Goal: Information Seeking & Learning: Find contact information

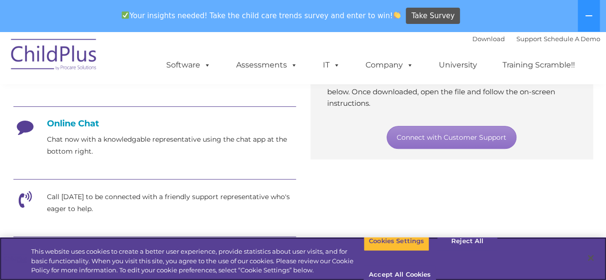
scroll to position [216, 0]
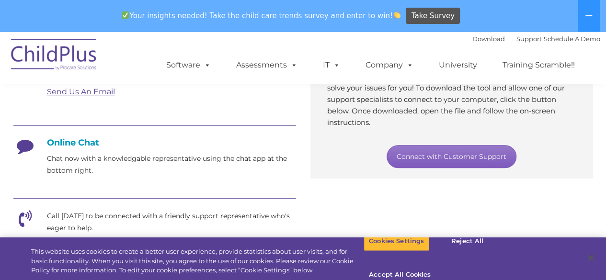
click at [433, 157] on link "Connect with Customer Support" at bounding box center [452, 156] width 130 height 23
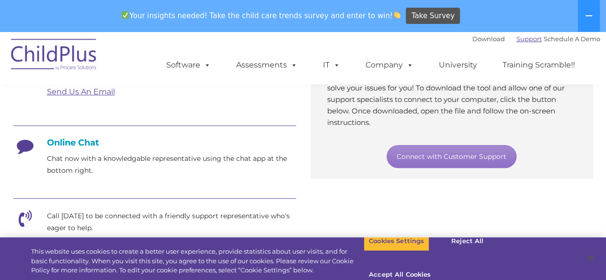
click at [523, 41] on link "Support" at bounding box center [529, 39] width 25 height 8
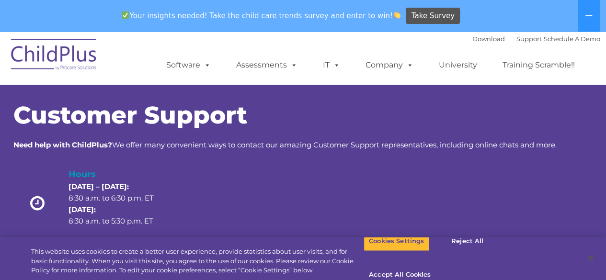
drag, startPoint x: 605, startPoint y: 36, endPoint x: 605, endPoint y: 78, distance: 41.7
click at [605, 78] on nav "Download Support | Schedule A Demo  MENU MENU Software ChildPlus: The original…" at bounding box center [303, 58] width 606 height 53
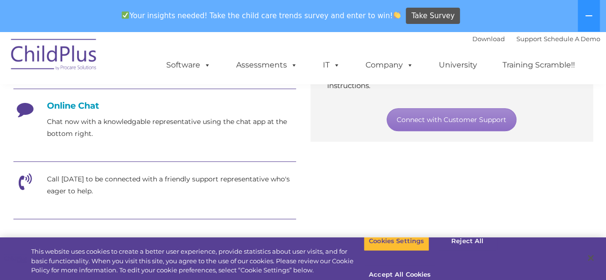
scroll to position [254, 0]
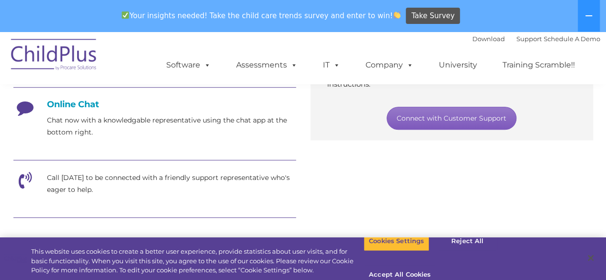
click at [453, 116] on link "Connect with Customer Support" at bounding box center [452, 118] width 130 height 23
click at [512, 43] on div "Download Support | Schedule A Demo " at bounding box center [537, 39] width 128 height 14
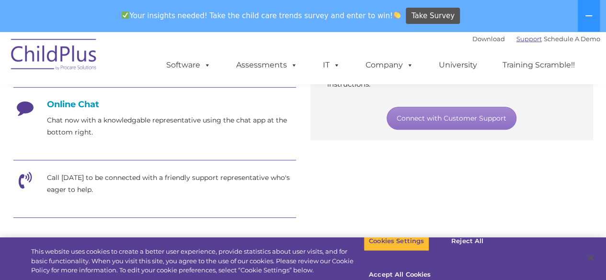
click at [517, 36] on link "Support" at bounding box center [529, 39] width 25 height 8
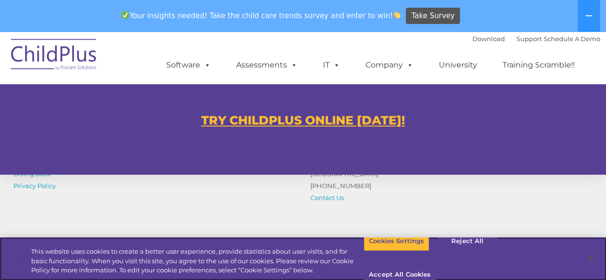
scroll to position [609, 0]
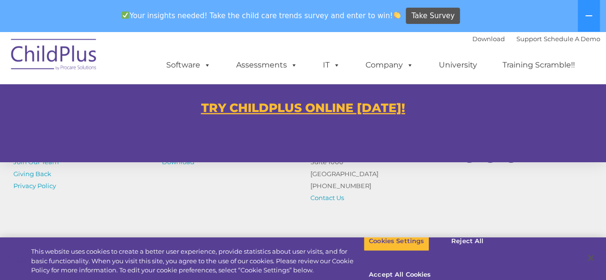
click at [355, 105] on u "TRY CHILDPLUS ONLINE [DATE]!" at bounding box center [303, 108] width 204 height 14
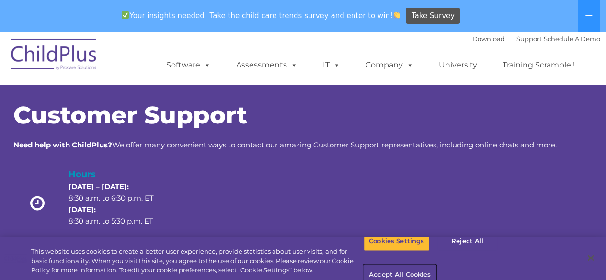
click at [436, 266] on button "Accept All Cookies" at bounding box center [400, 276] width 72 height 20
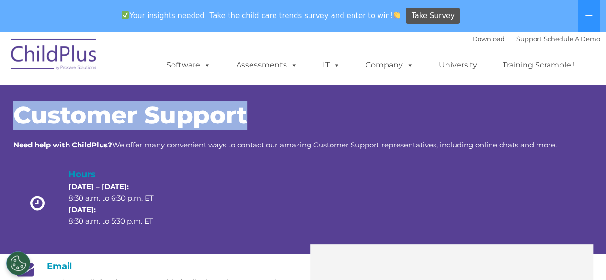
drag, startPoint x: 606, startPoint y: 81, endPoint x: 604, endPoint y: 90, distance: 9.8
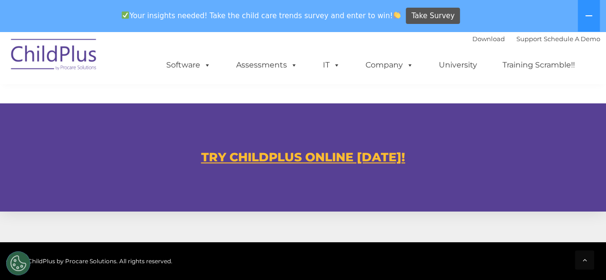
scroll to position [539, 0]
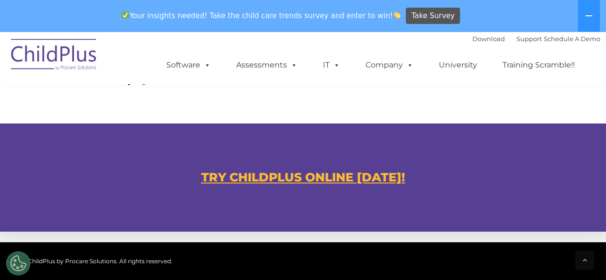
click at [605, 176] on div "TRY CHILDPLUS ONLINE [DATE]!" at bounding box center [303, 178] width 606 height 108
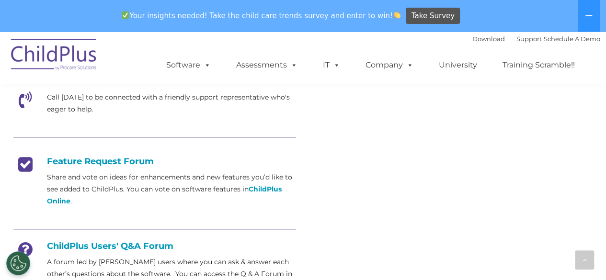
scroll to position [328, 0]
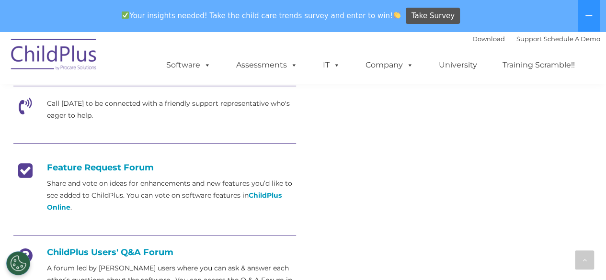
click at [22, 104] on icon at bounding box center [25, 110] width 24 height 24
click at [32, 107] on icon at bounding box center [25, 110] width 24 height 24
click at [81, 113] on p "Call [DATE] to be connected with a friendly support representative who's eager …" at bounding box center [171, 110] width 249 height 24
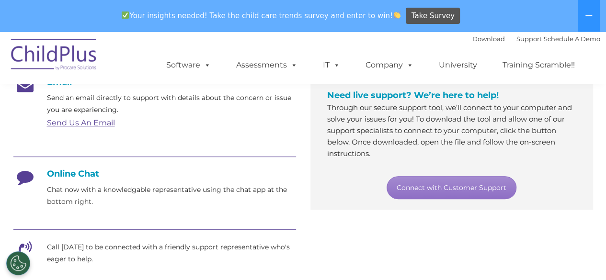
scroll to position [140, 0]
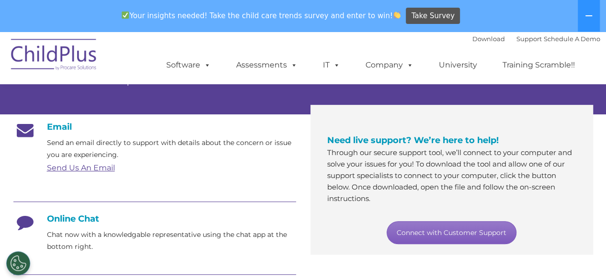
click at [464, 236] on link "Connect with Customer Support" at bounding box center [452, 232] width 130 height 23
click at [200, 156] on p "Send an email directly to support with details about the concern or issue you a…" at bounding box center [171, 149] width 249 height 24
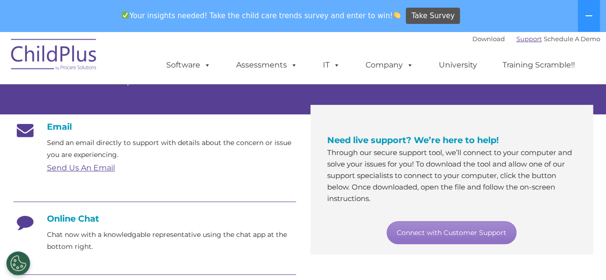
click at [524, 39] on link "Support" at bounding box center [529, 39] width 25 height 8
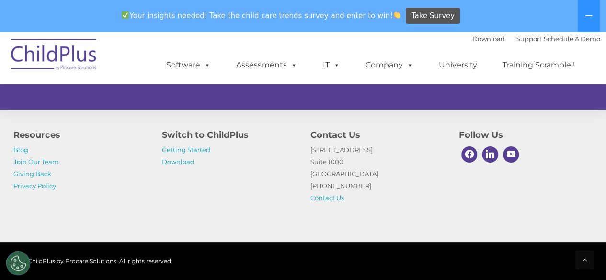
scroll to position [651, 0]
